Goal: Transaction & Acquisition: Download file/media

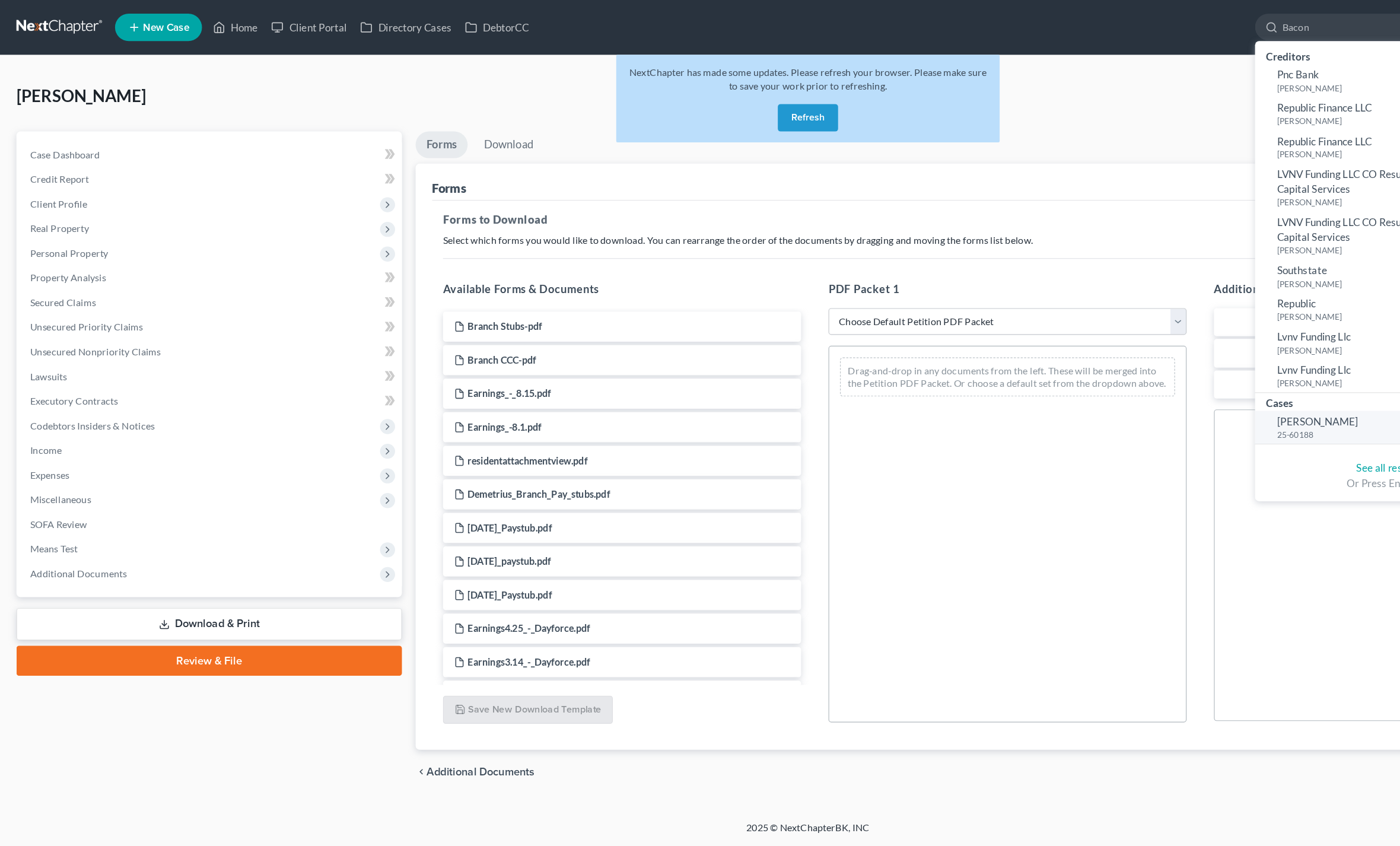
type input "Bacon"
click at [1130, 370] on span "[PERSON_NAME]" at bounding box center [1141, 365] width 70 height 11
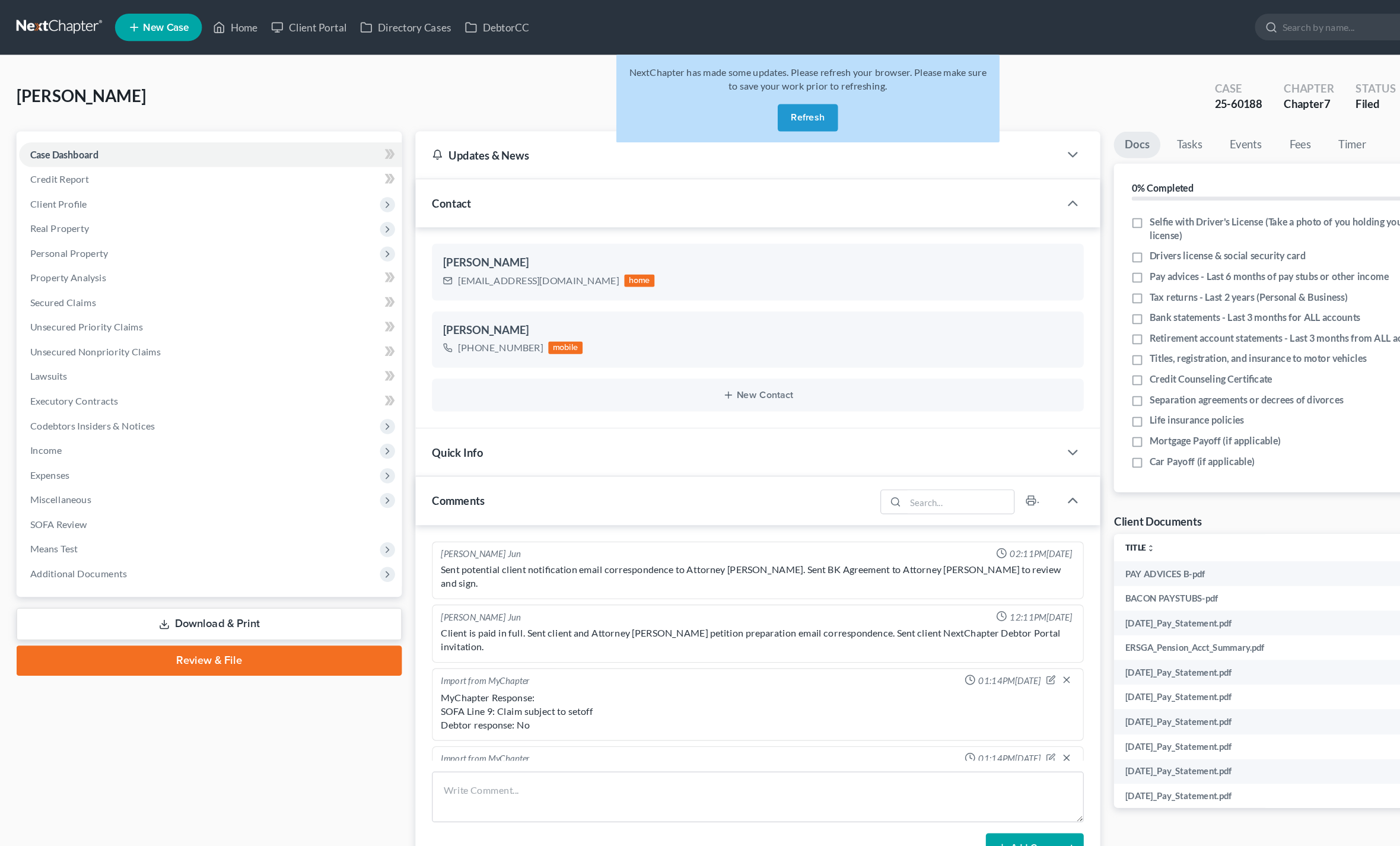
scroll to position [296, 0]
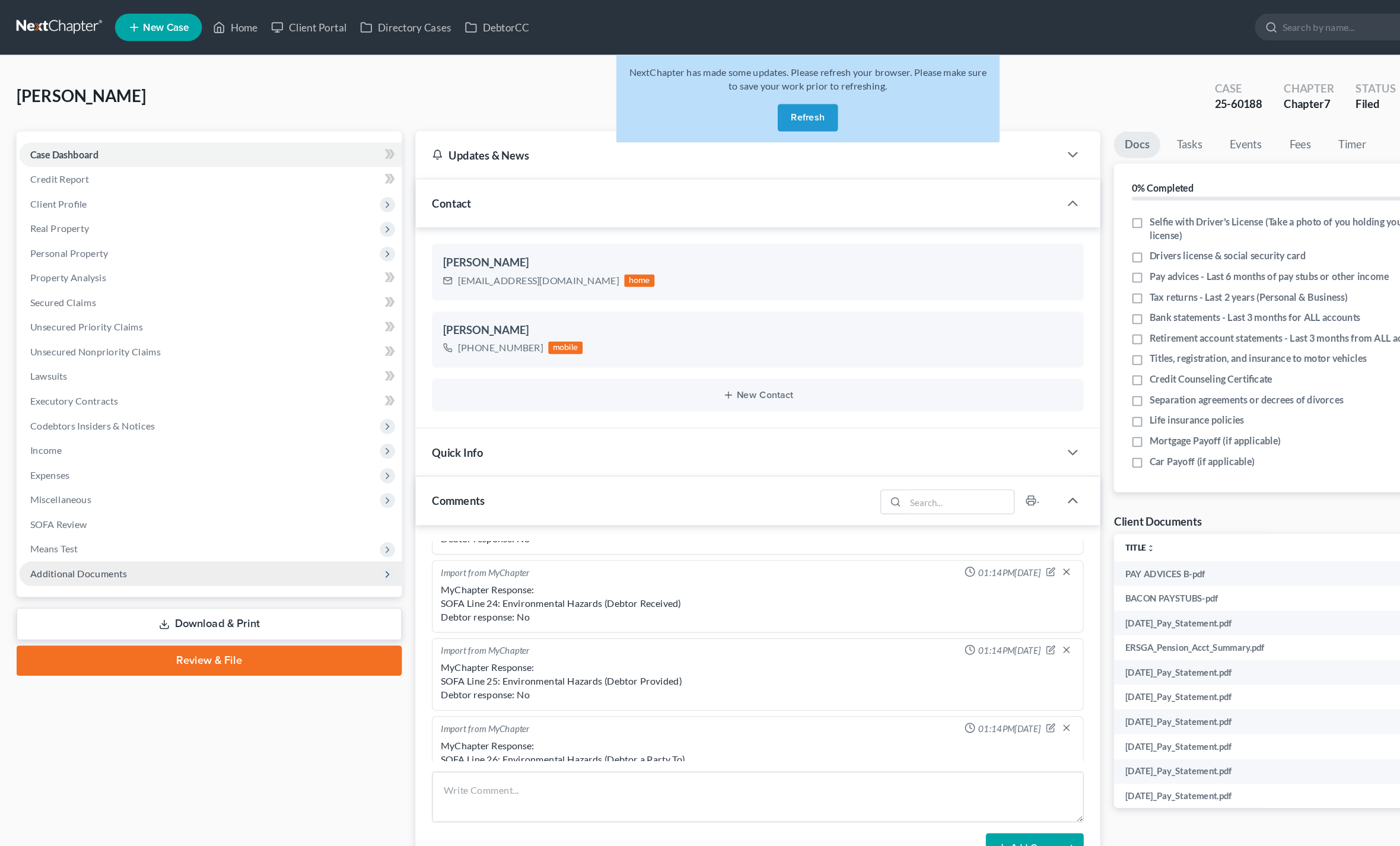
click at [66, 500] on span "Additional Documents" at bounding box center [67, 497] width 84 height 10
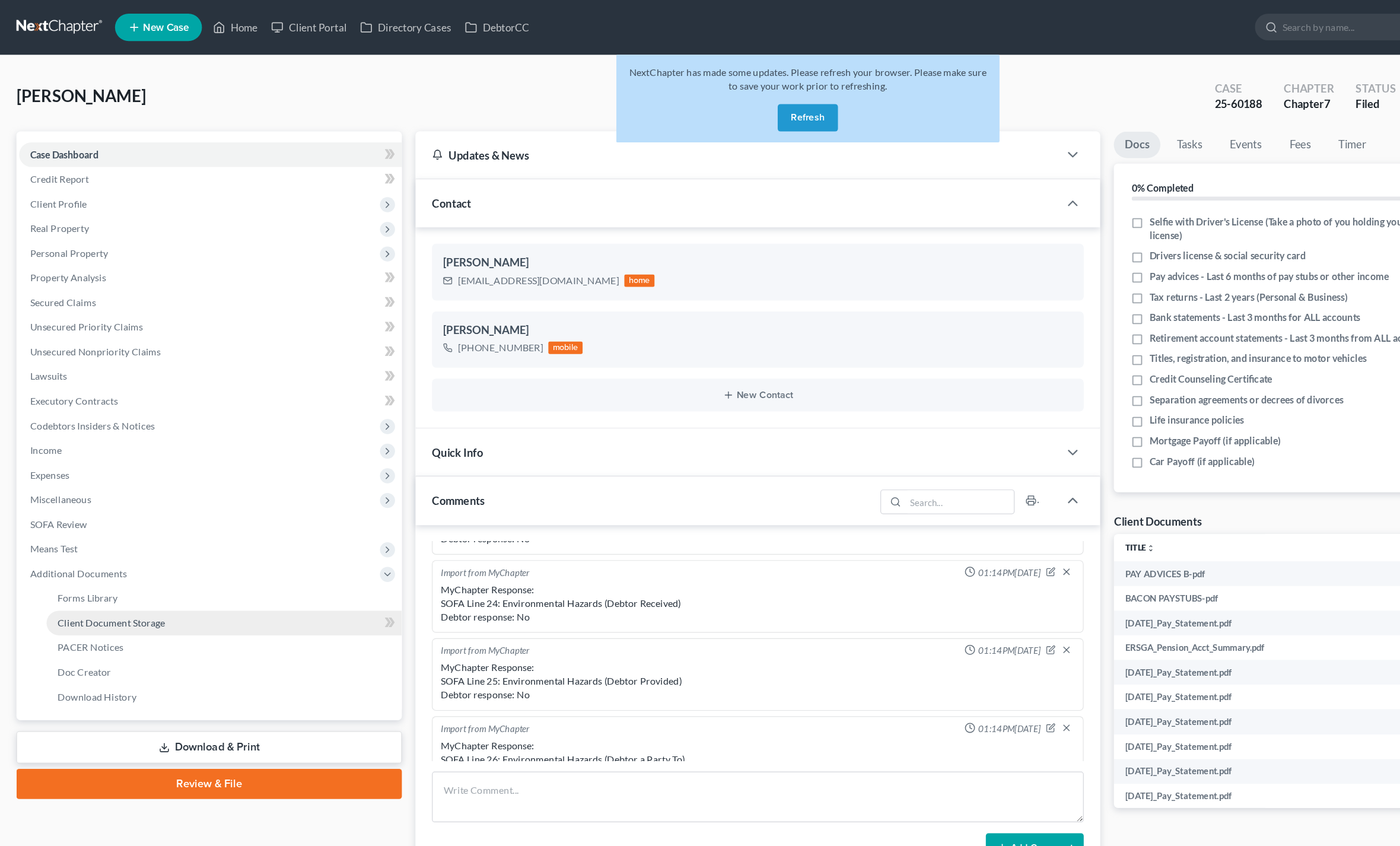
click at [82, 536] on span "Client Document Storage" at bounding box center [96, 539] width 93 height 10
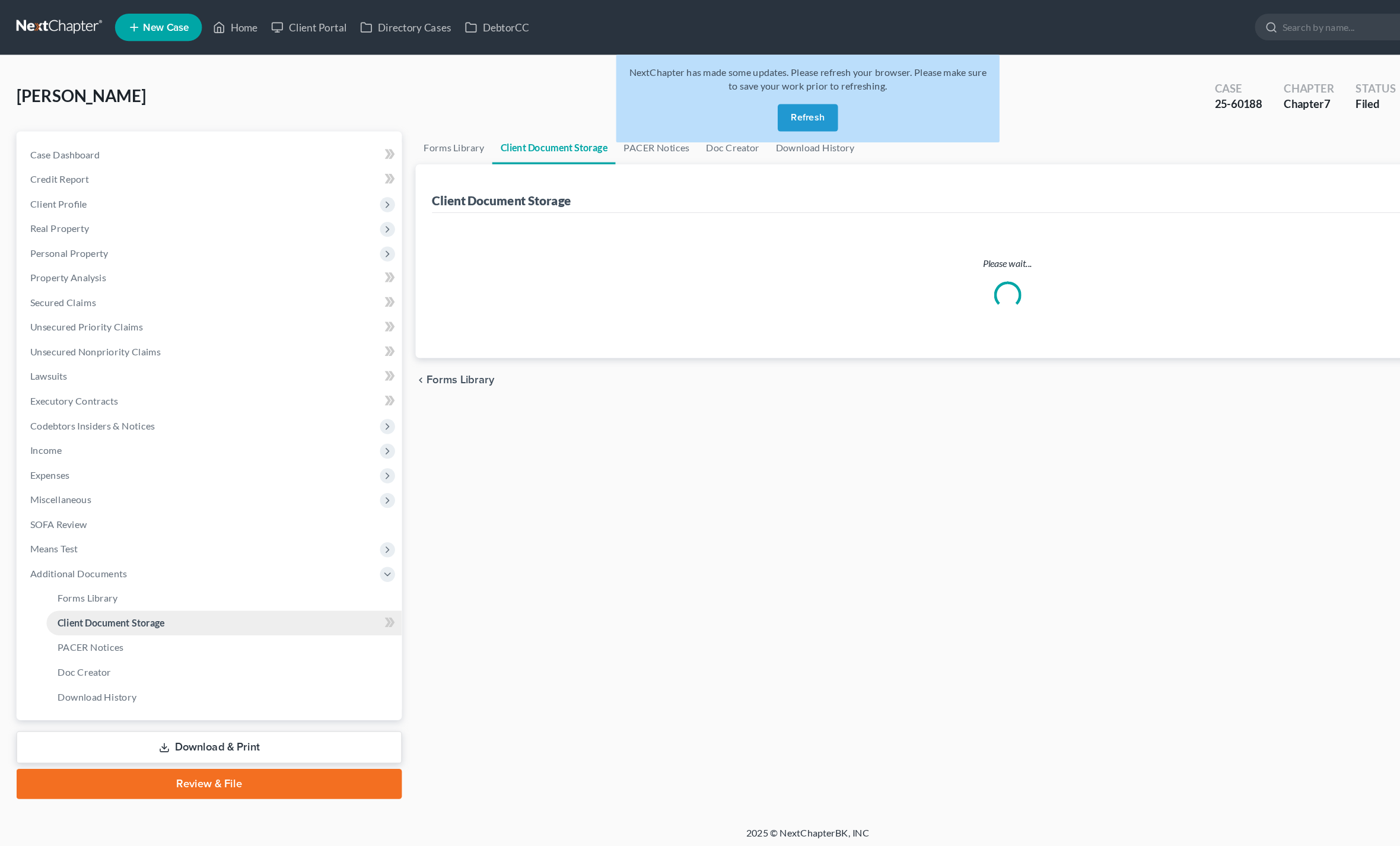
select select "1"
select select "4"
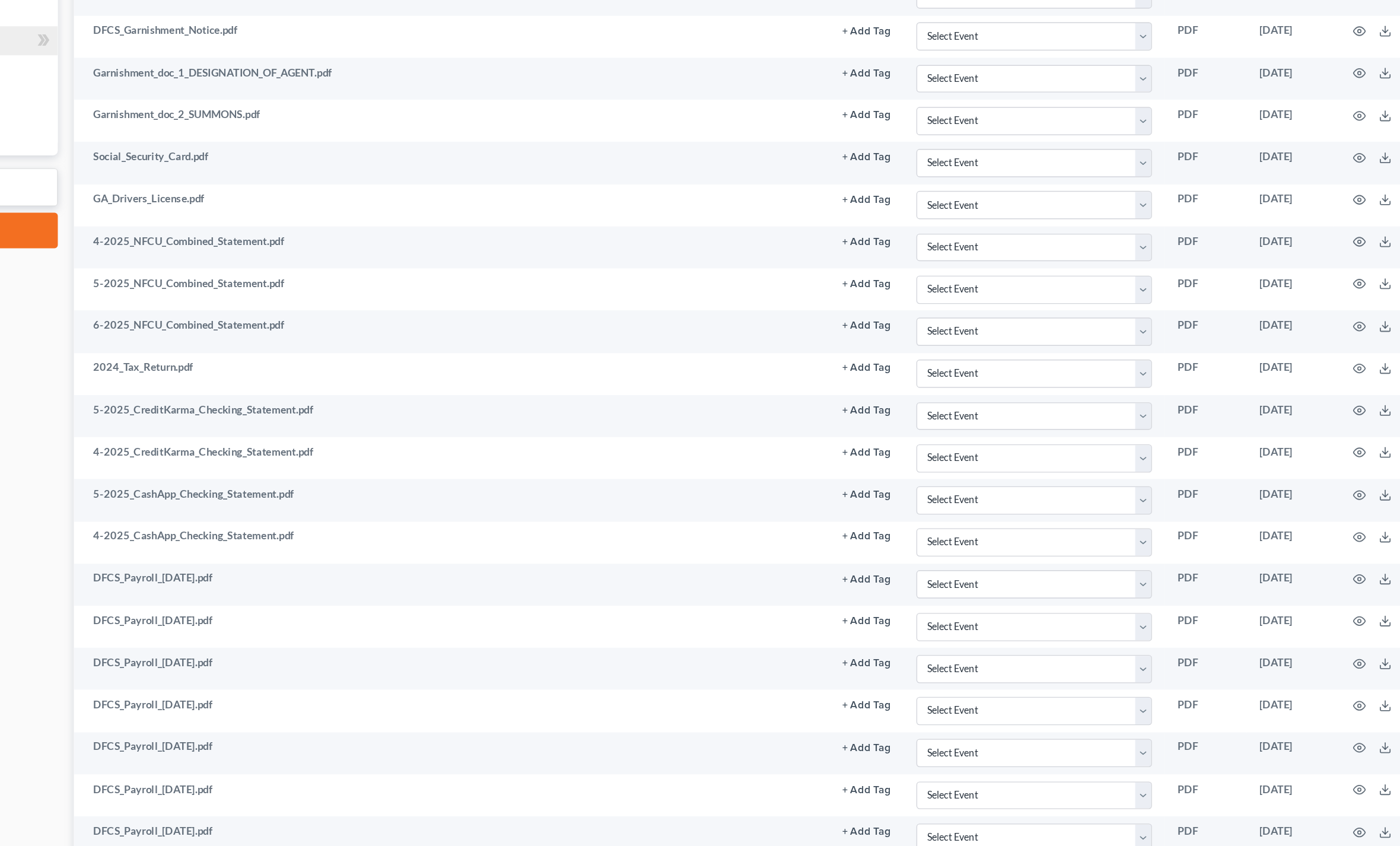
scroll to position [286, 0]
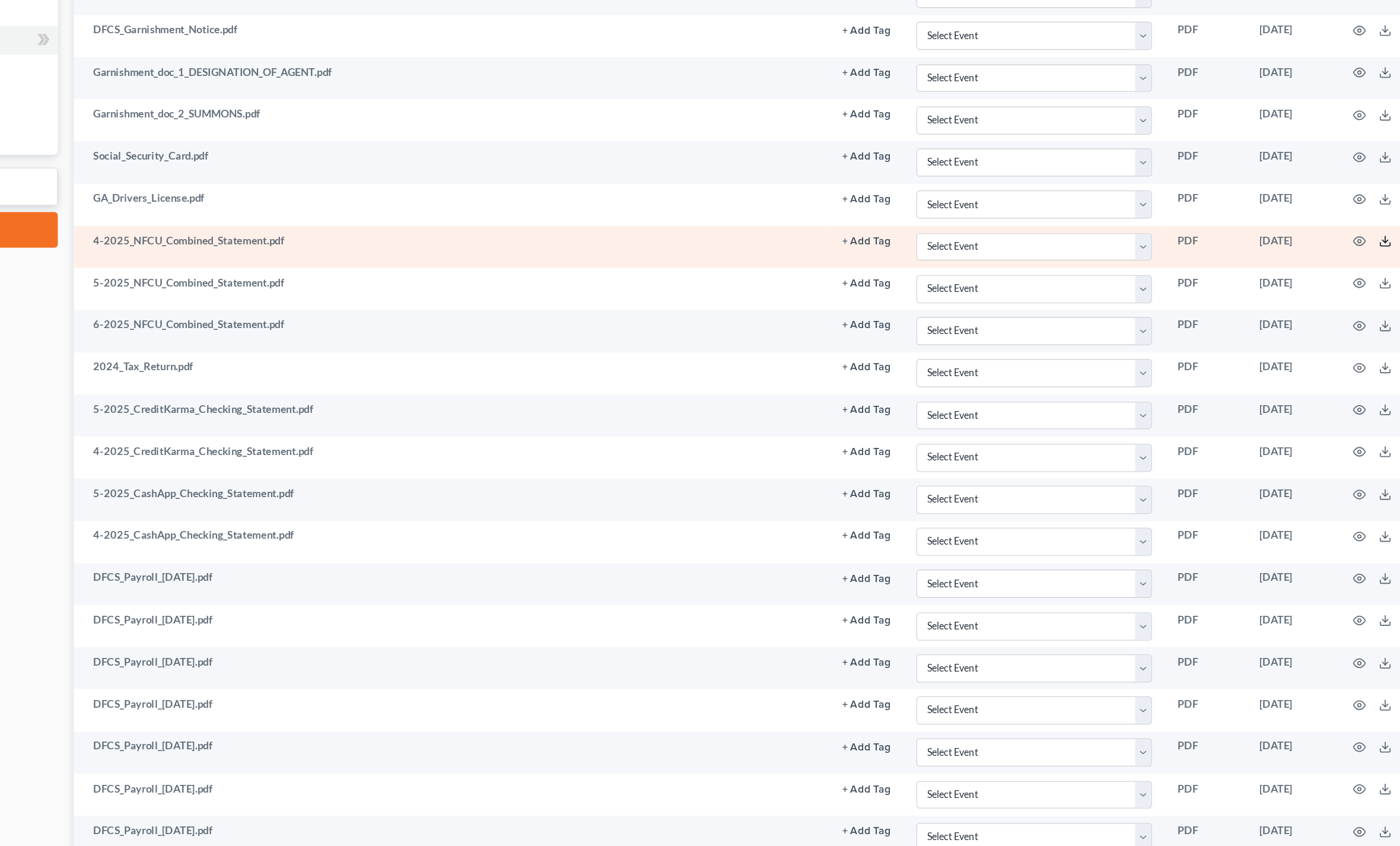
click at [1321, 403] on icon at bounding box center [1324, 404] width 7 height 2
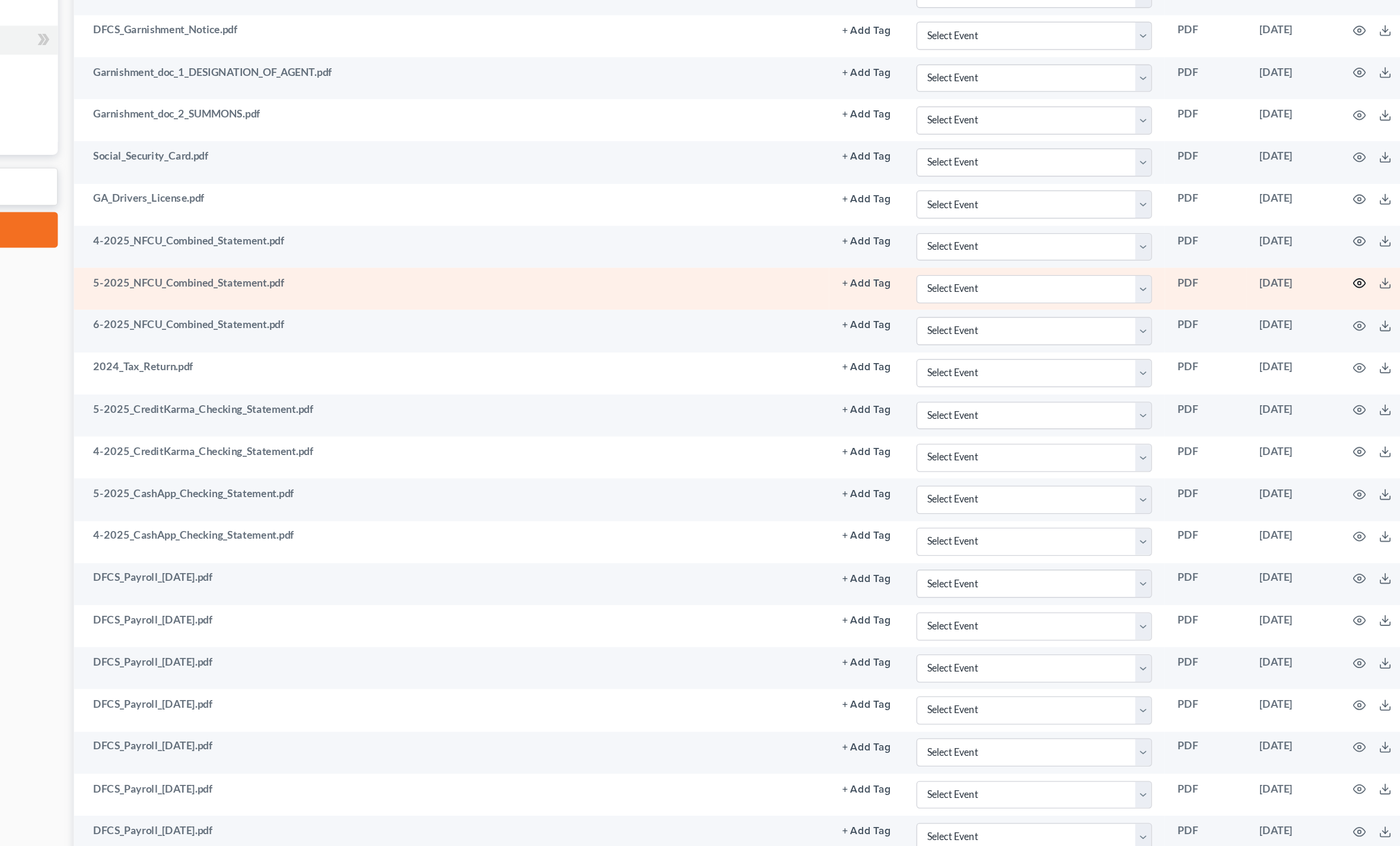
click at [1301, 429] on icon "button" at bounding box center [1305, 432] width 9 height 7
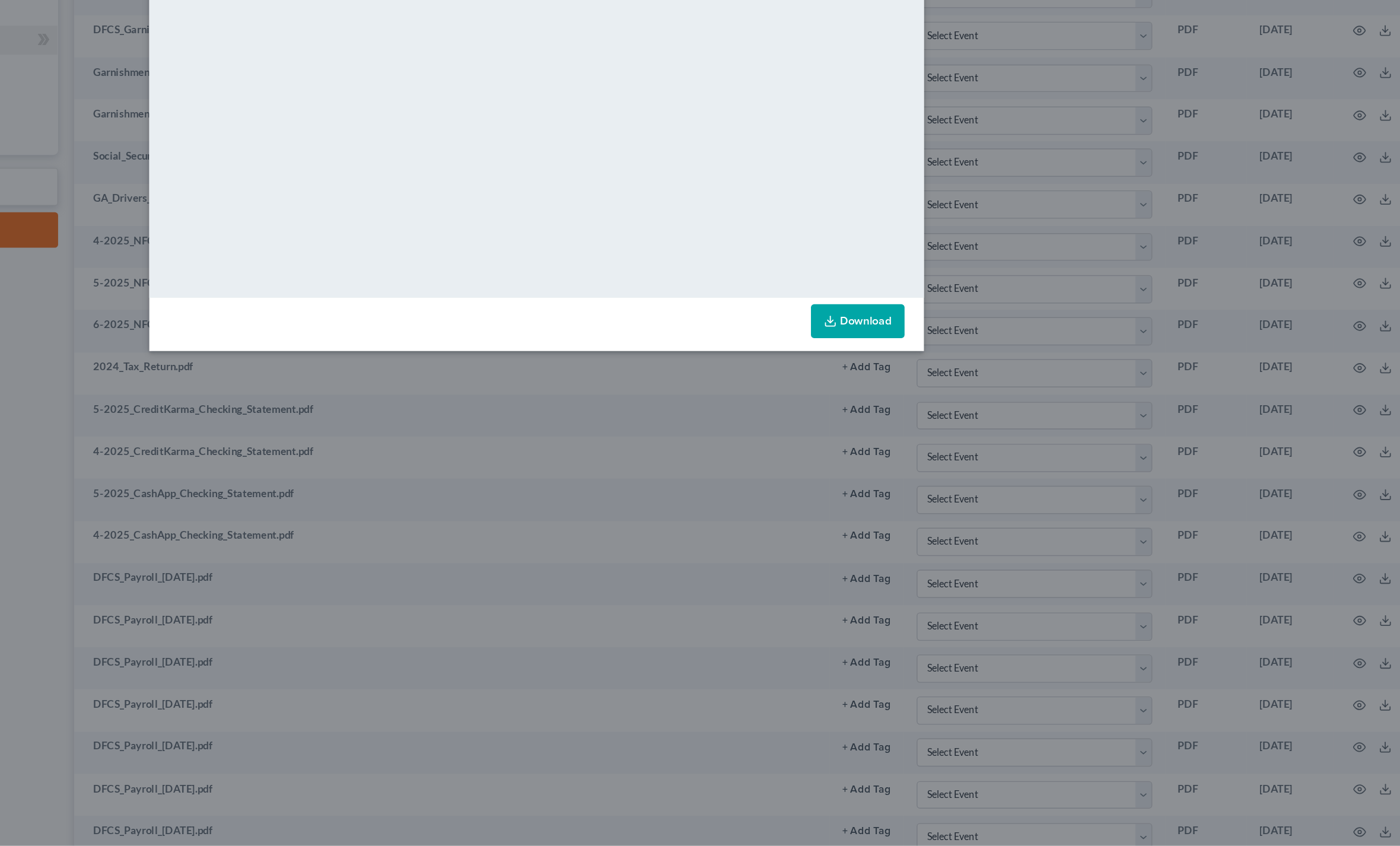
click at [901, 448] on link "Download" at bounding box center [936, 460] width 69 height 25
click at [903, 205] on div "Attachment Preview: 5-2025_NFCU_Combined_Statement.pdf [DATE] × <object ng-attr…" at bounding box center [700, 423] width 1400 height 846
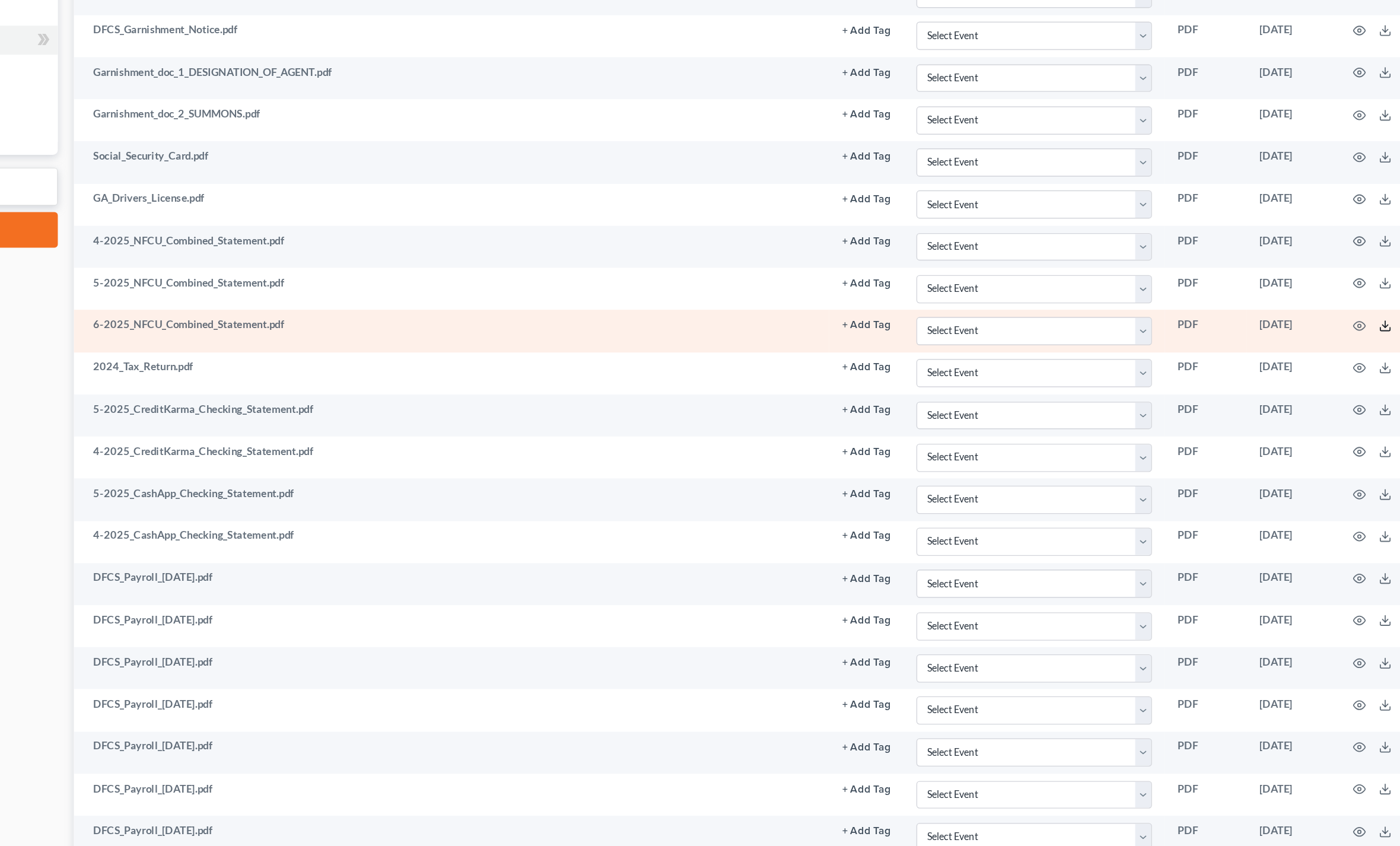
click at [1319, 459] on icon at bounding box center [1324, 464] width 10 height 10
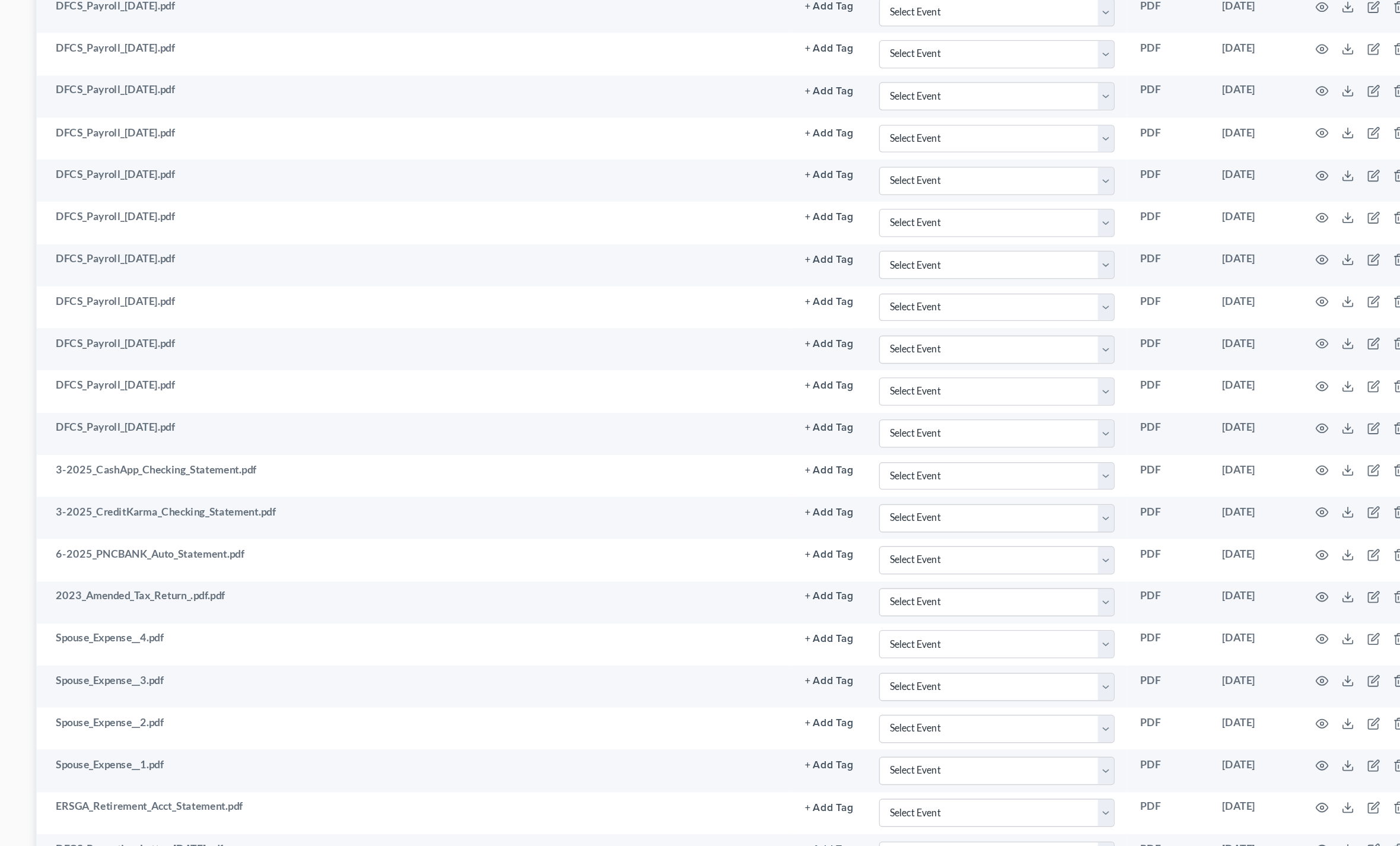
scroll to position [825, 0]
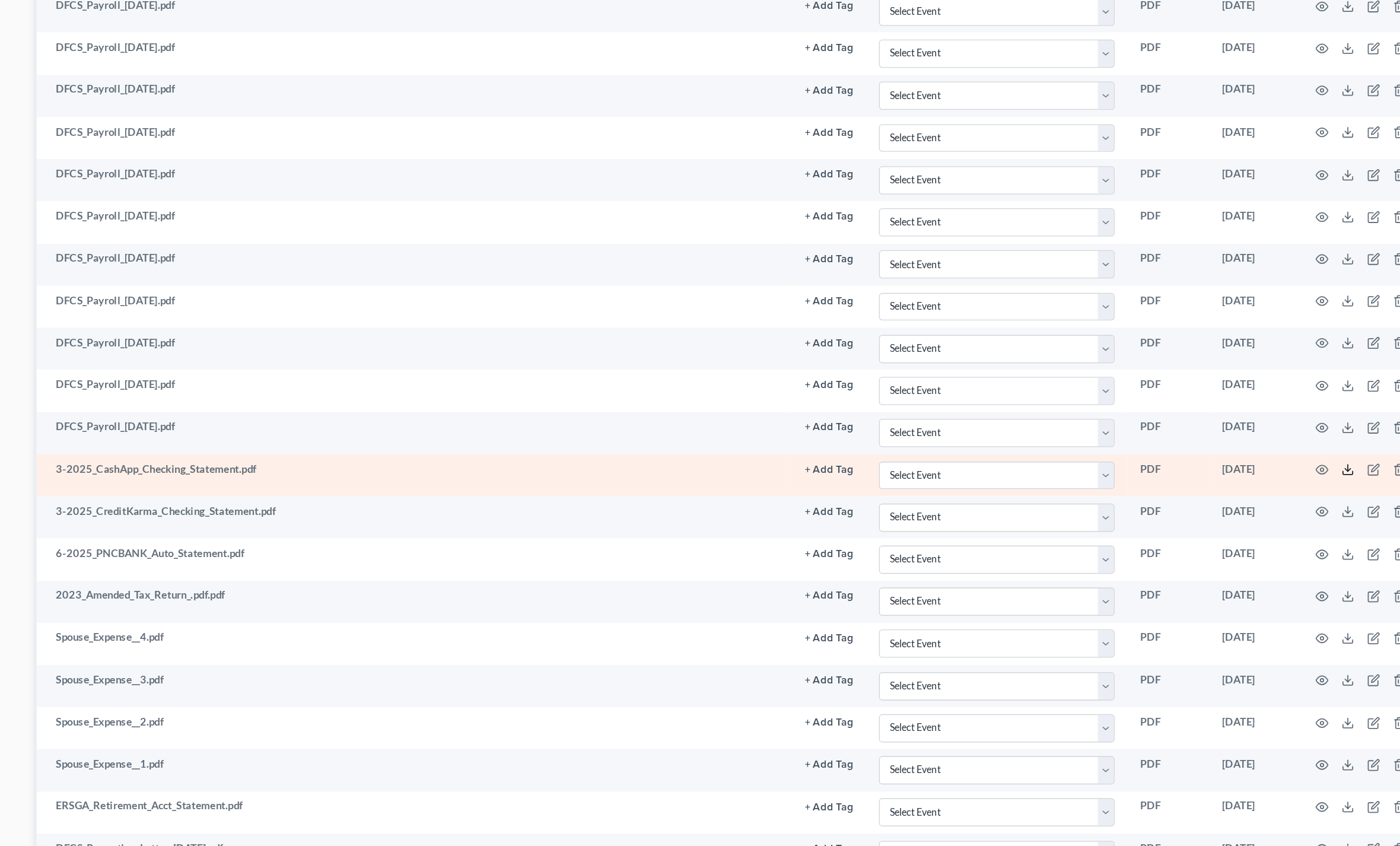
click at [1319, 508] on icon at bounding box center [1324, 513] width 10 height 10
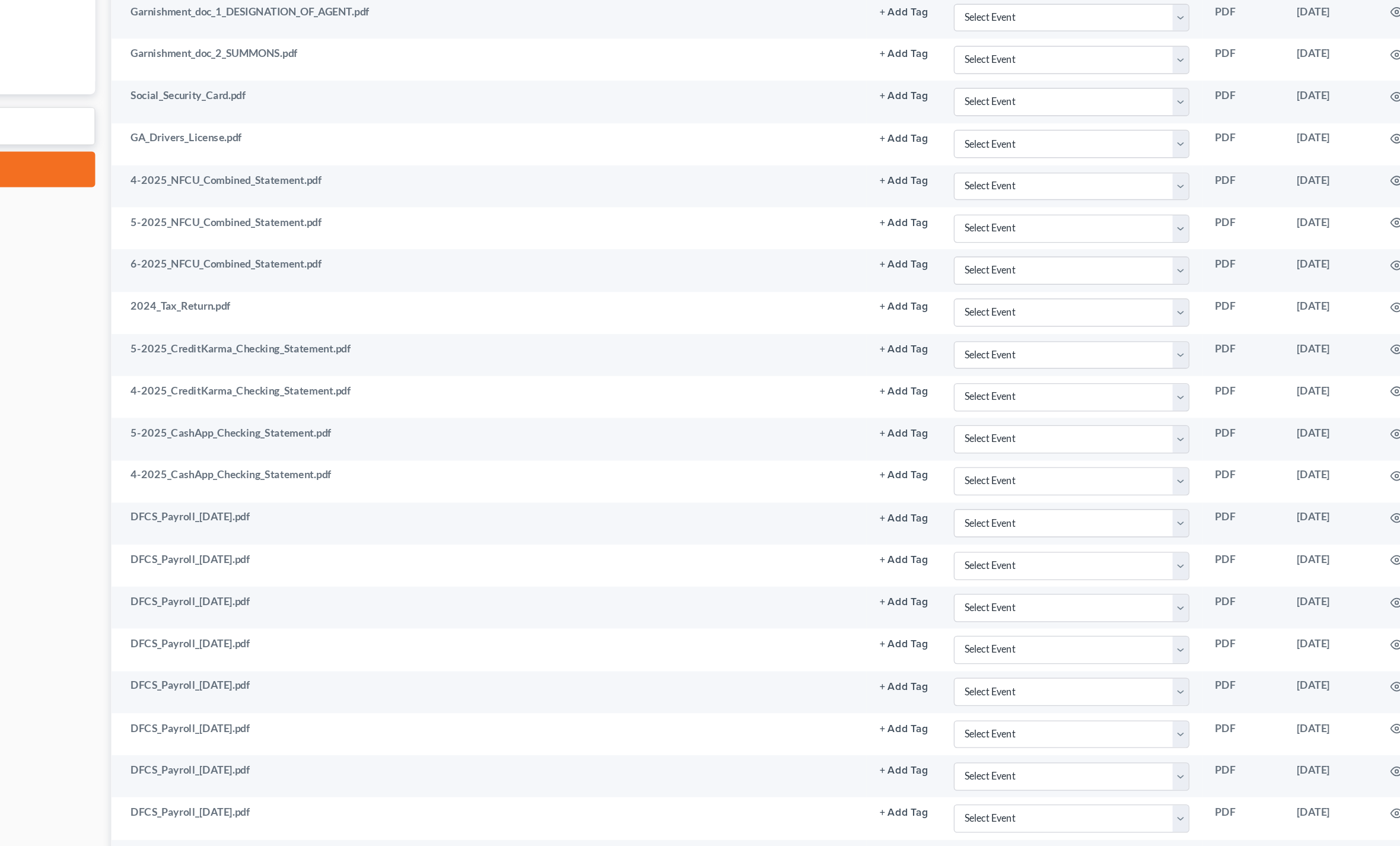
scroll to position [534, 0]
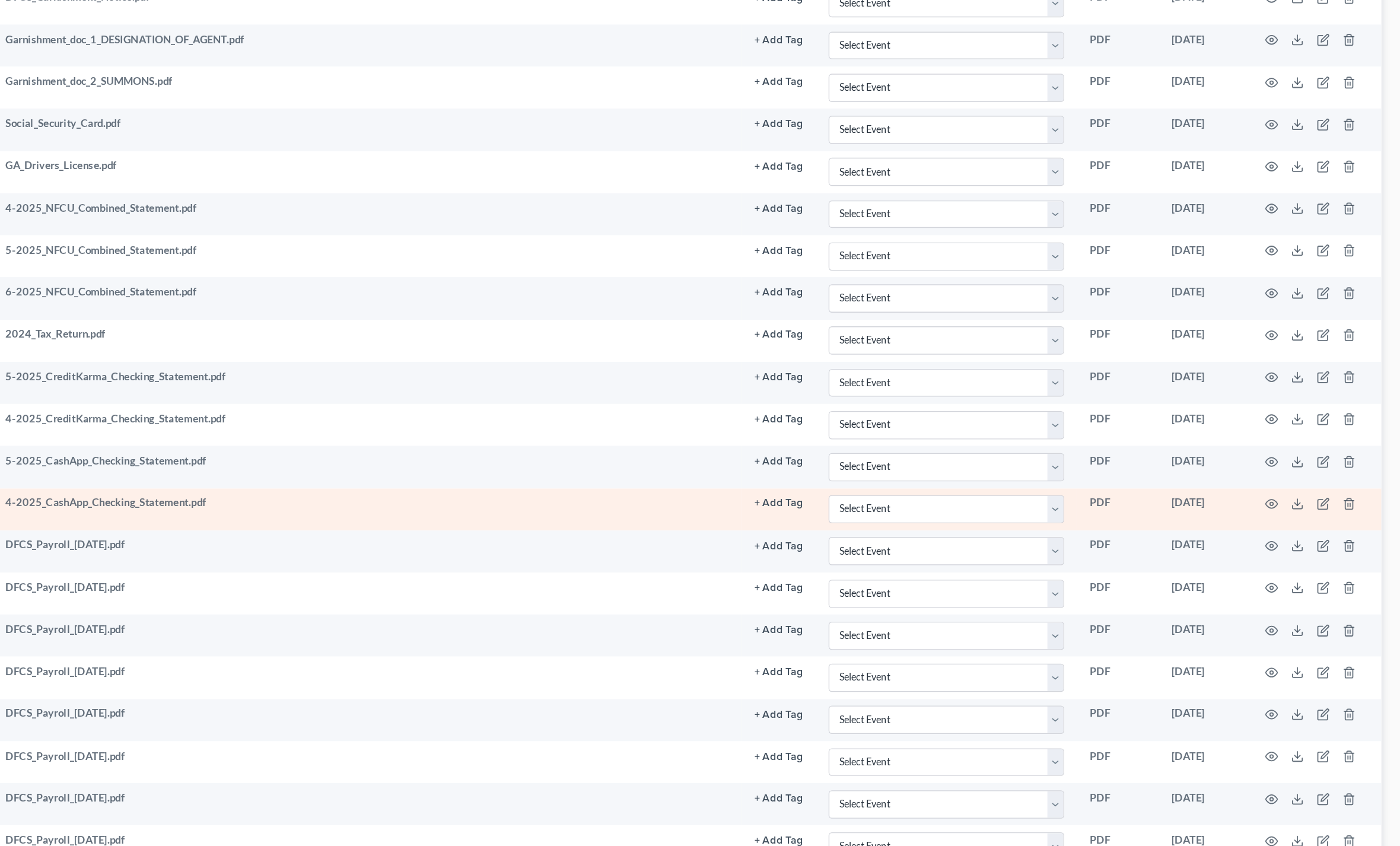
click at [1286, 369] on td at bounding box center [1336, 375] width 100 height 31
click at [1286, 379] on td at bounding box center [1336, 375] width 100 height 31
click at [1300, 373] on icon "button" at bounding box center [1305, 371] width 10 height 10
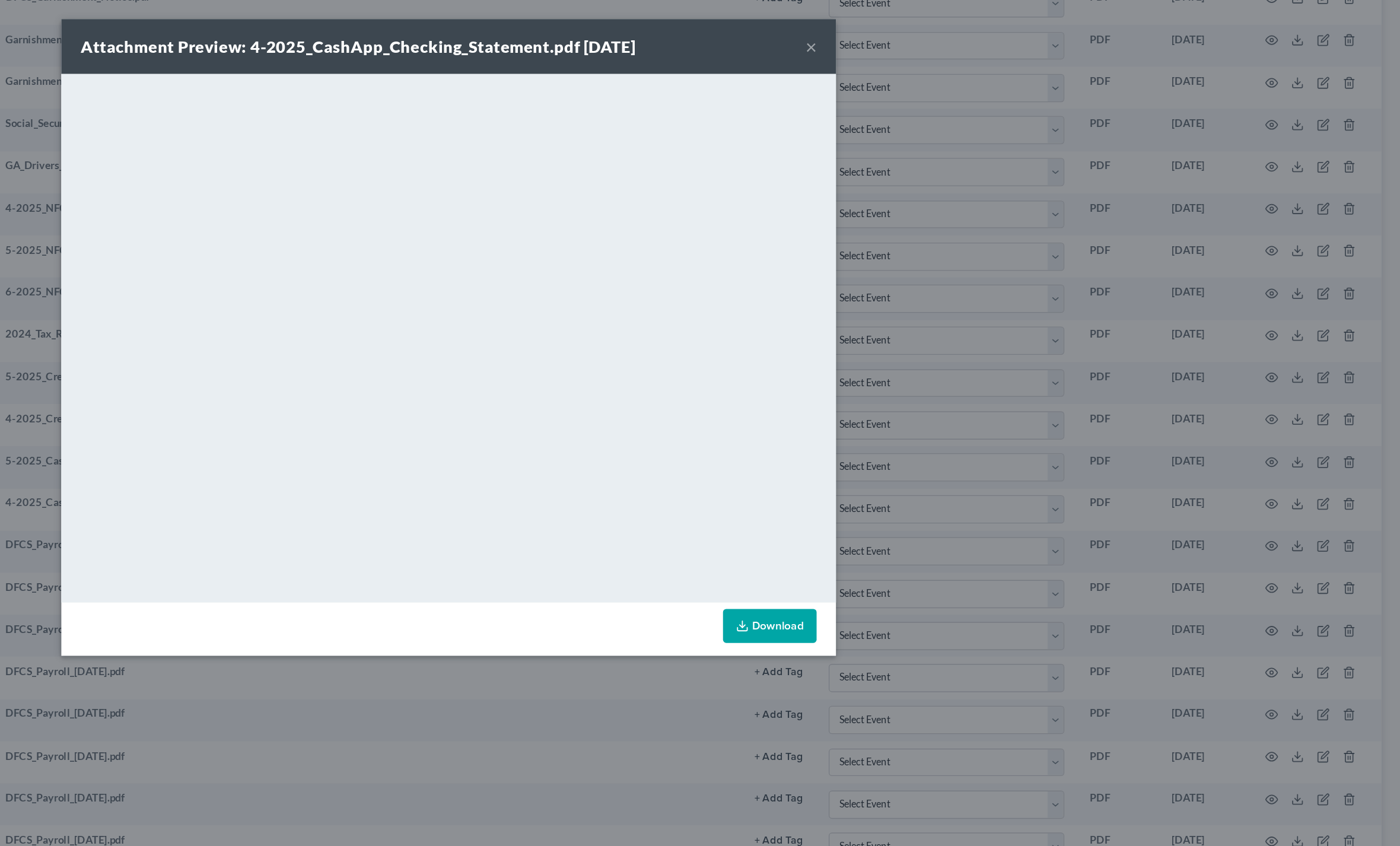
click at [901, 463] on link "Download" at bounding box center [936, 460] width 69 height 25
click at [699, 182] on div "Attachment Preview: 4-2025_CashApp_Checking_Statement.pdf [DATE] × <object ng-a…" at bounding box center [700, 423] width 1400 height 846
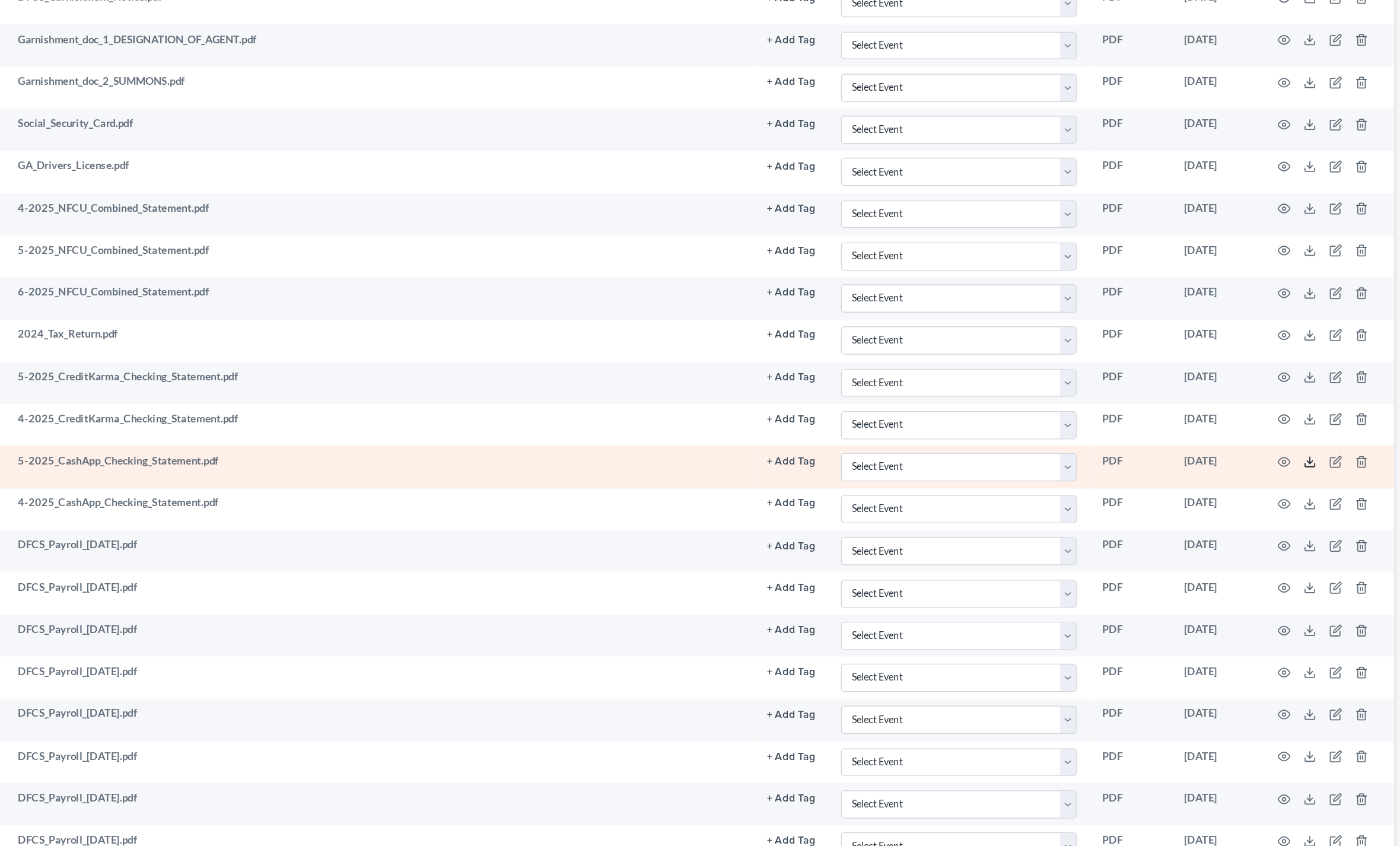
click at [1319, 340] on icon at bounding box center [1324, 340] width 10 height 10
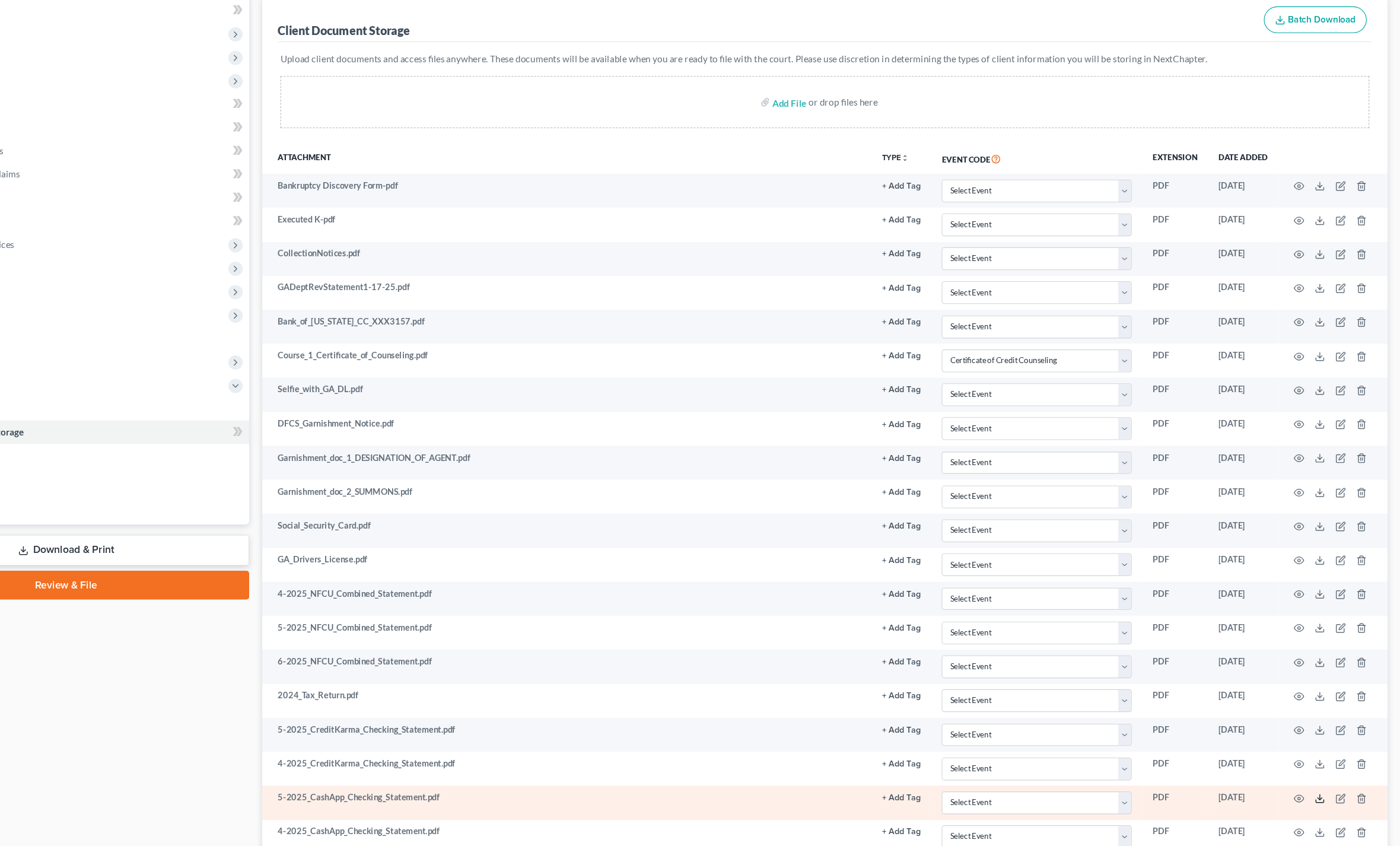
scroll to position [0, 0]
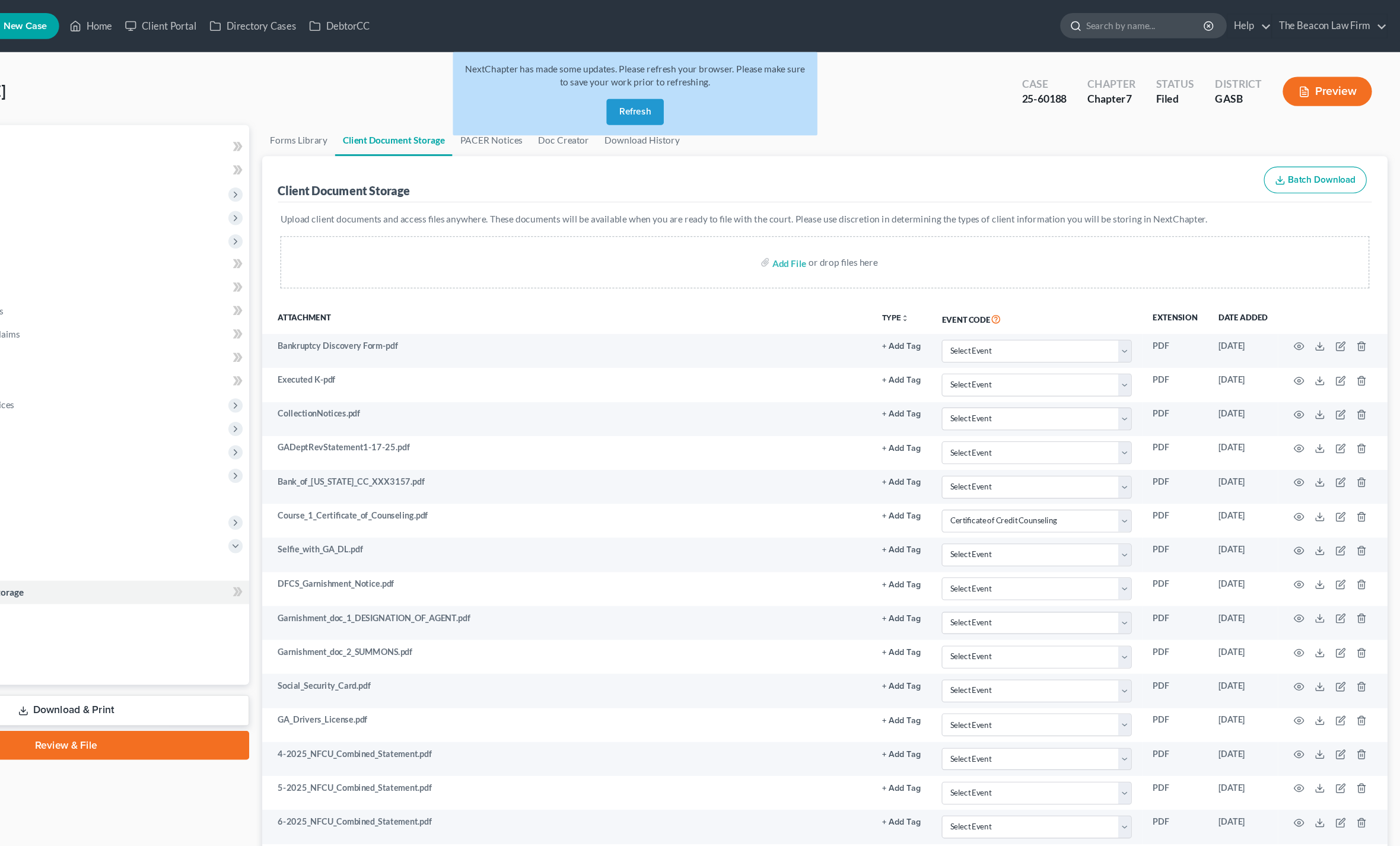
click at [1111, 33] on input "search" at bounding box center [1165, 23] width 109 height 22
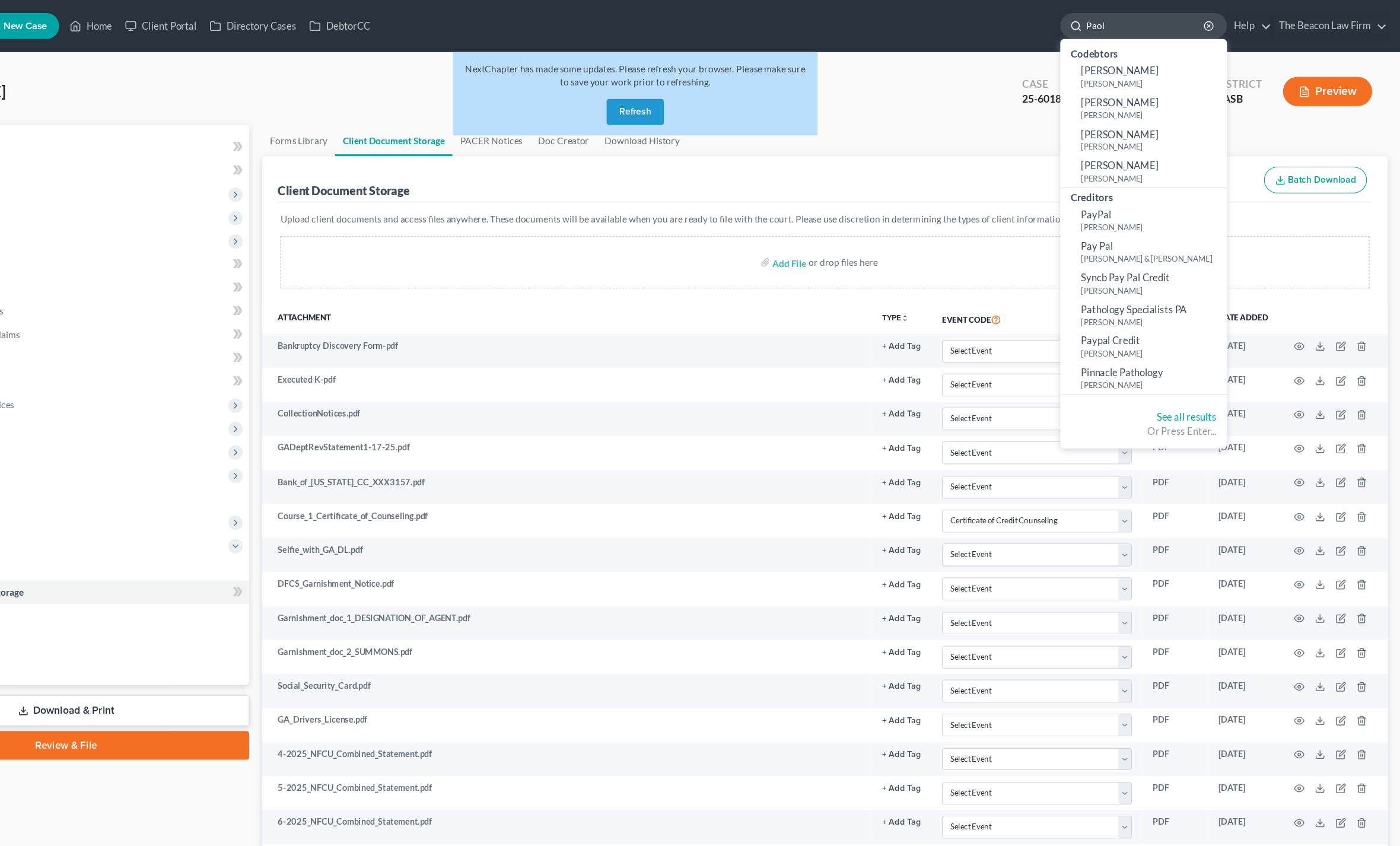
type input "[PERSON_NAME]"
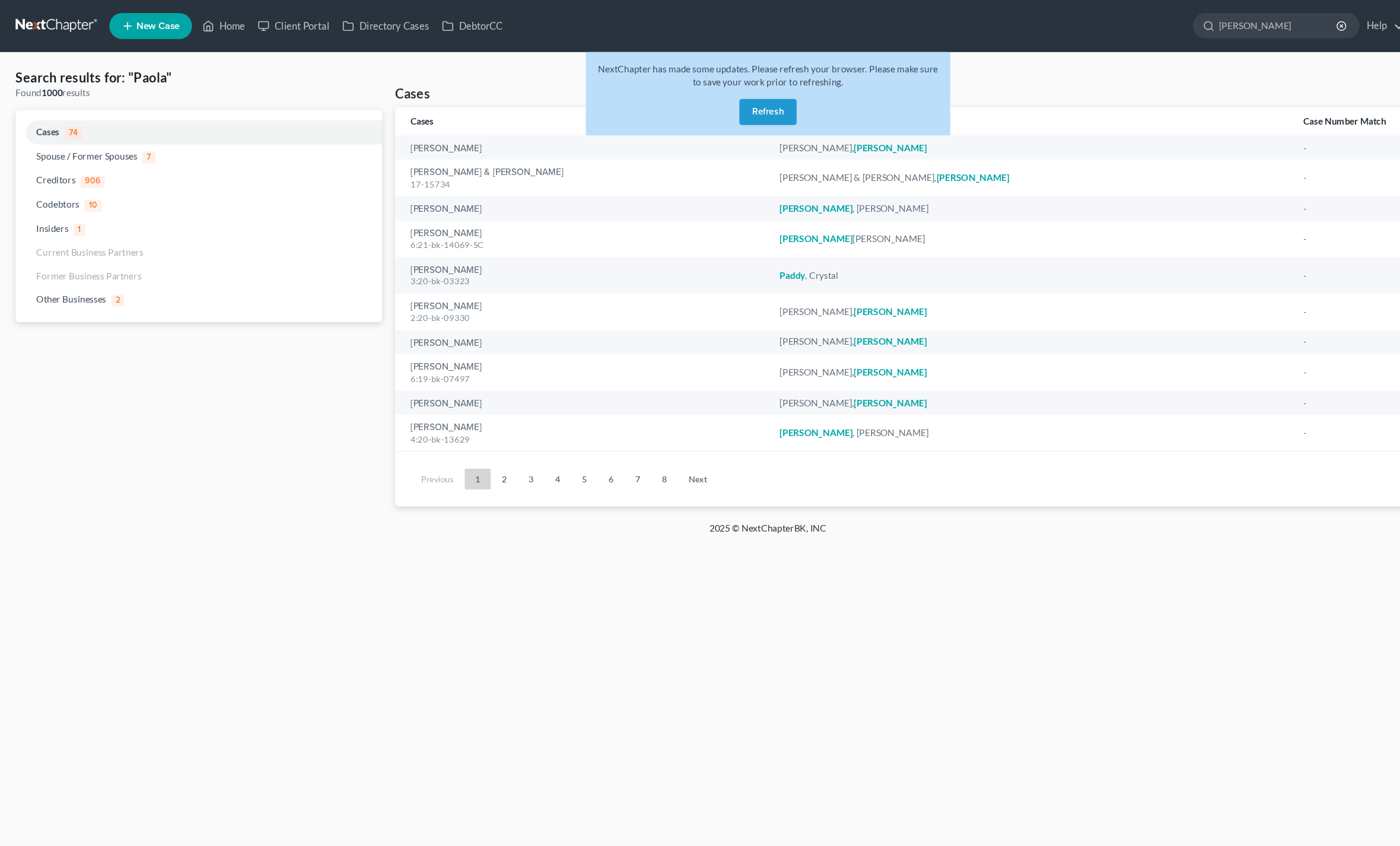
click at [692, 111] on button "Refresh" at bounding box center [700, 102] width 52 height 23
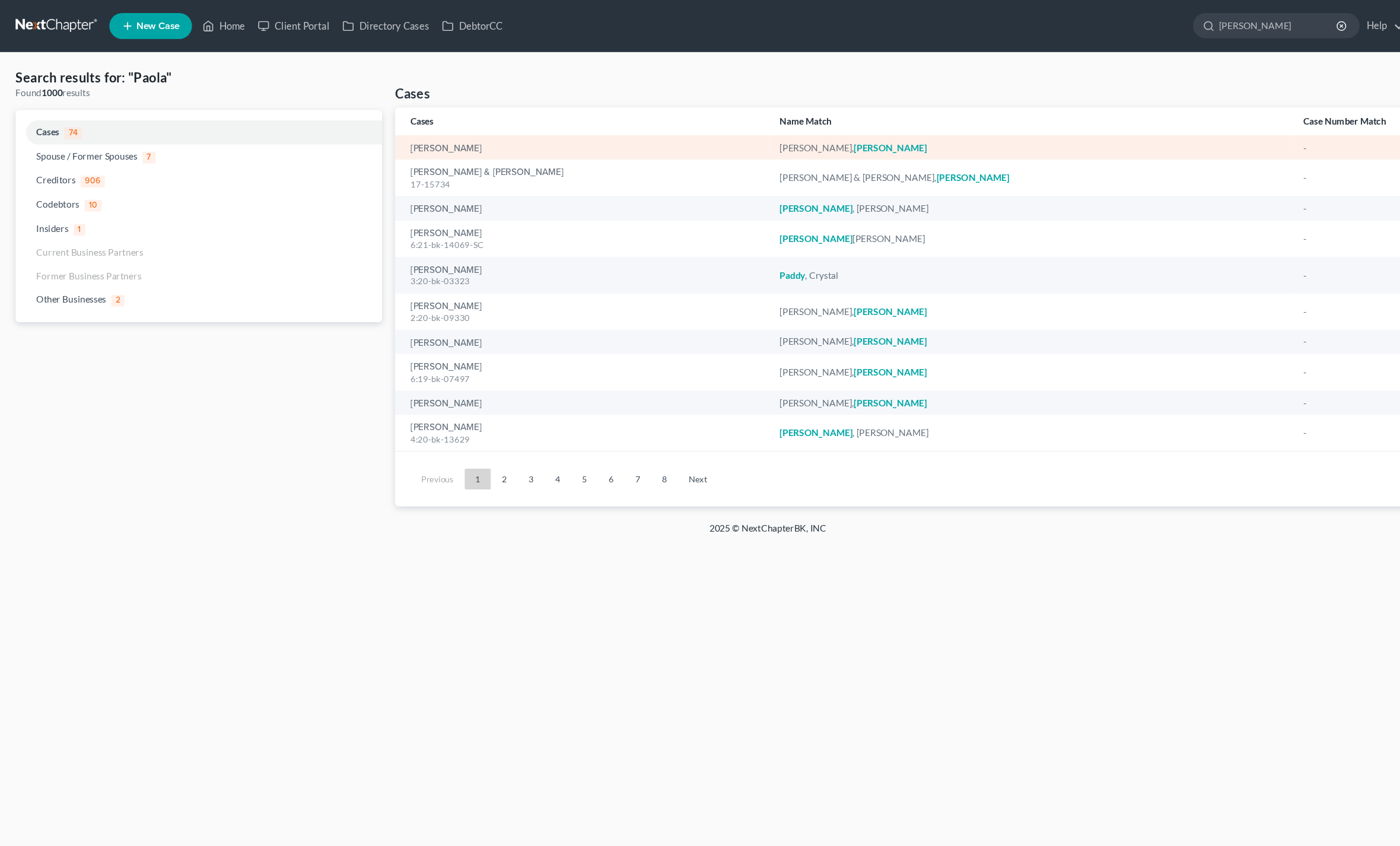
click at [832, 139] on em "[PERSON_NAME]" at bounding box center [811, 134] width 66 height 10
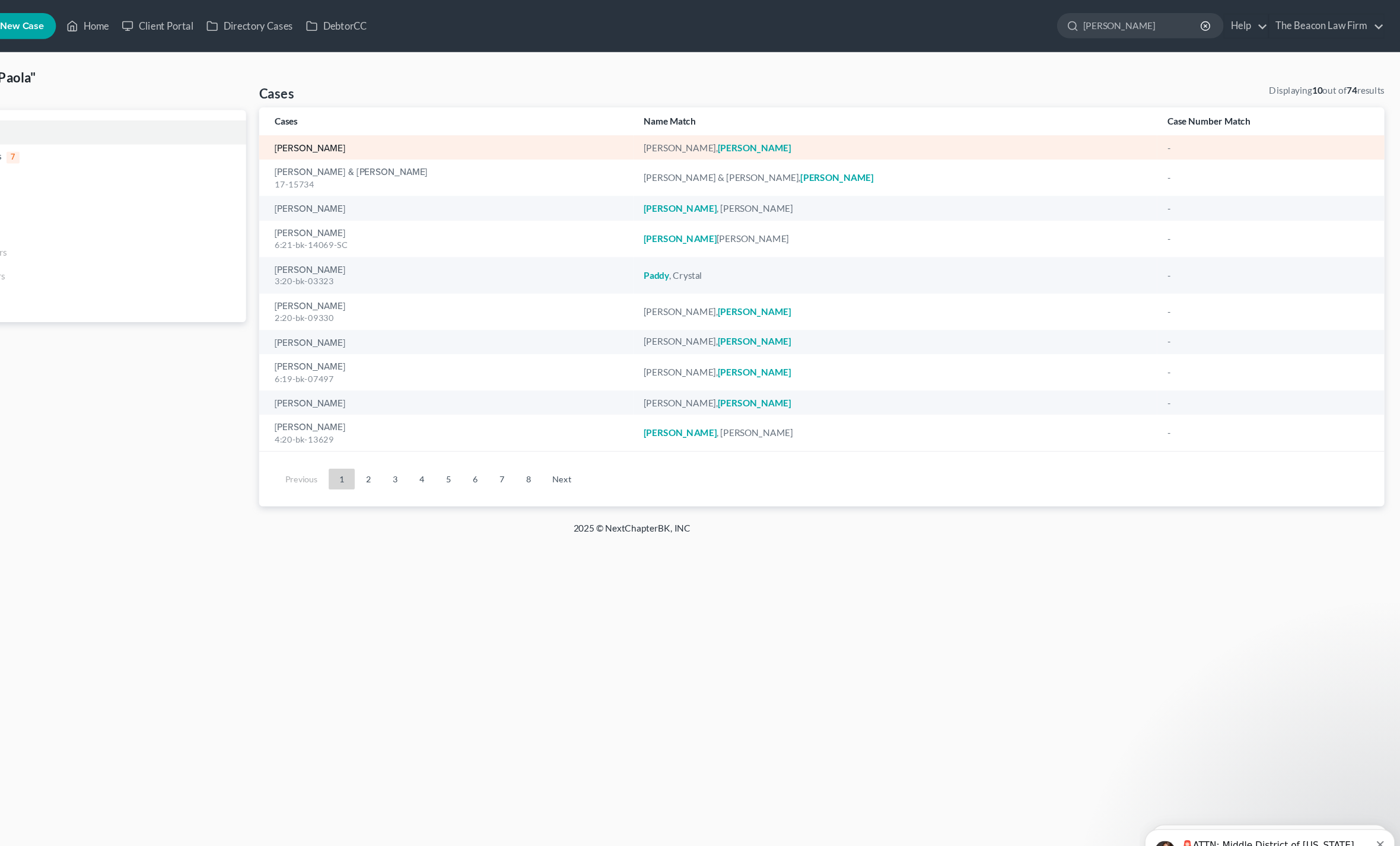
click at [374, 133] on link "[PERSON_NAME]" at bounding box center [407, 135] width 65 height 8
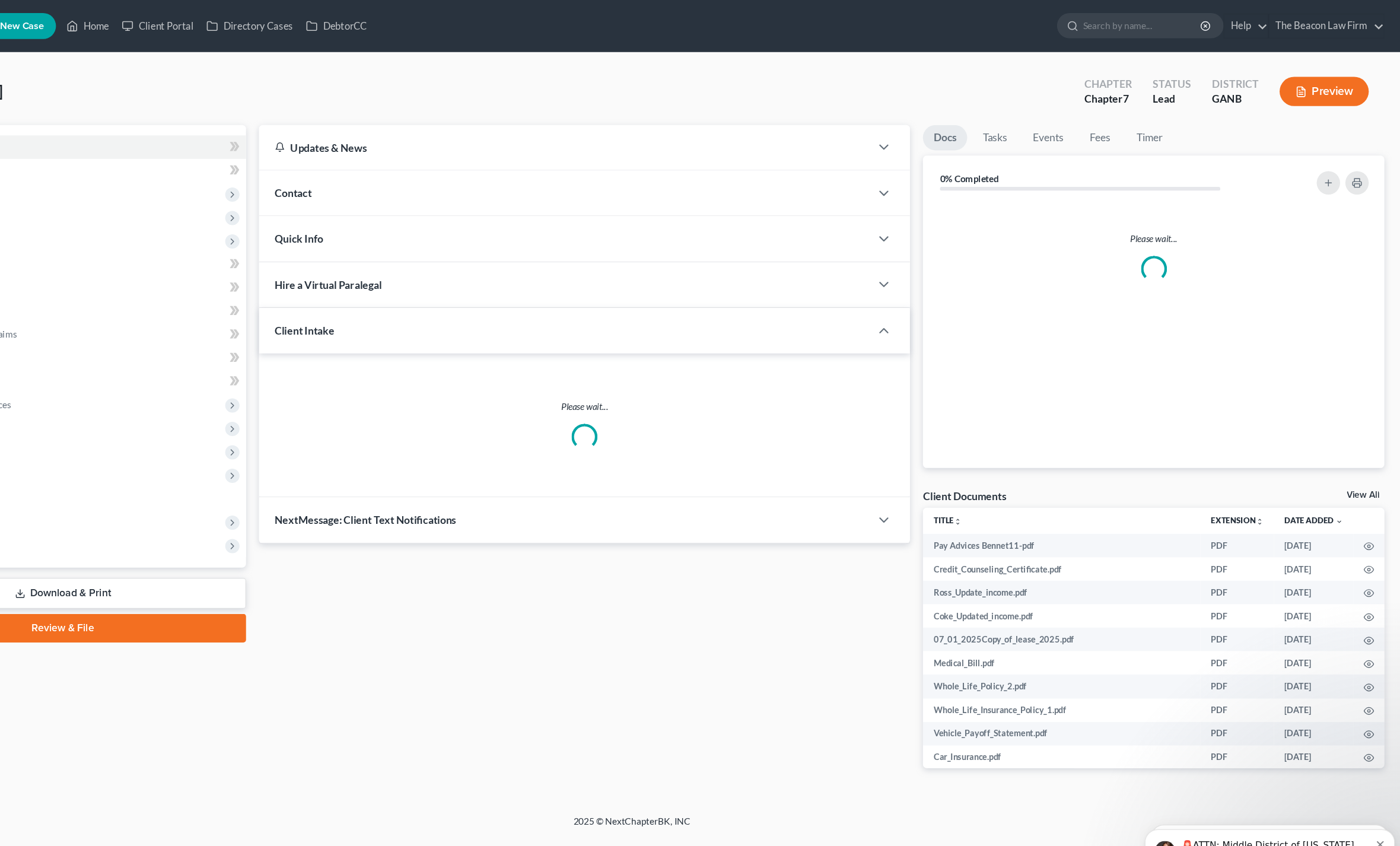
click at [703, 155] on div "Contact" at bounding box center [639, 176] width 557 height 41
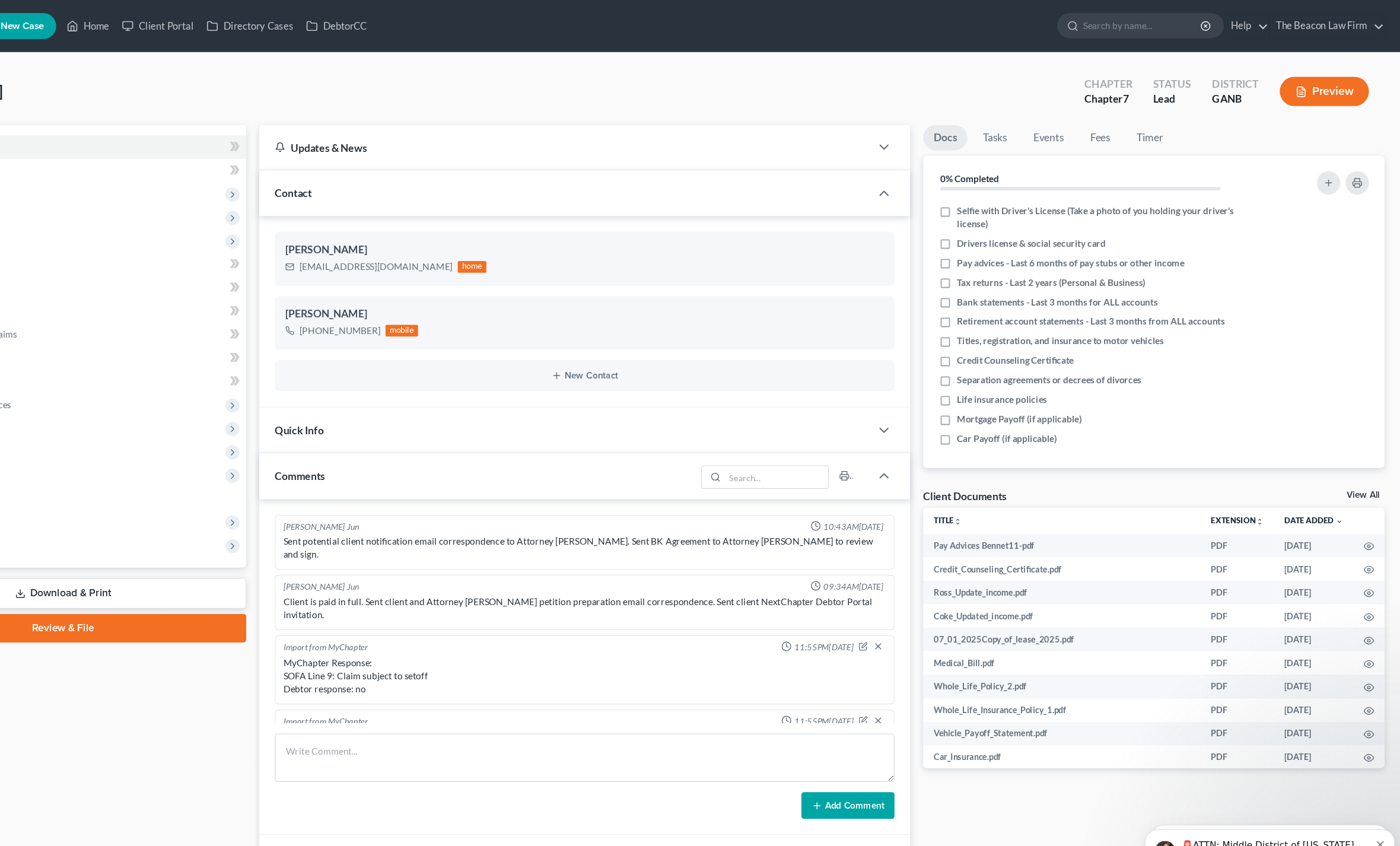
scroll to position [296, 0]
